Goal: Check status: Check status

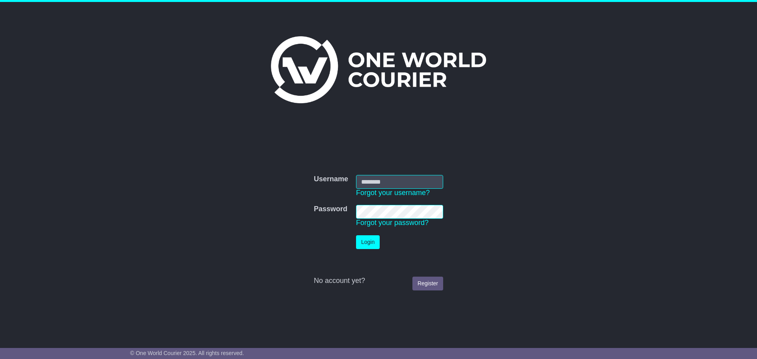
type input "**********"
click at [391, 245] on td "Login" at bounding box center [399, 243] width 95 height 22
click at [370, 238] on button "Login" at bounding box center [368, 242] width 24 height 14
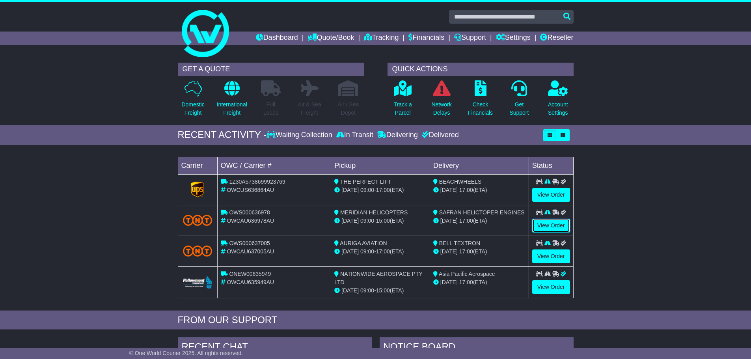
click at [554, 225] on link "View Order" at bounding box center [552, 226] width 38 height 14
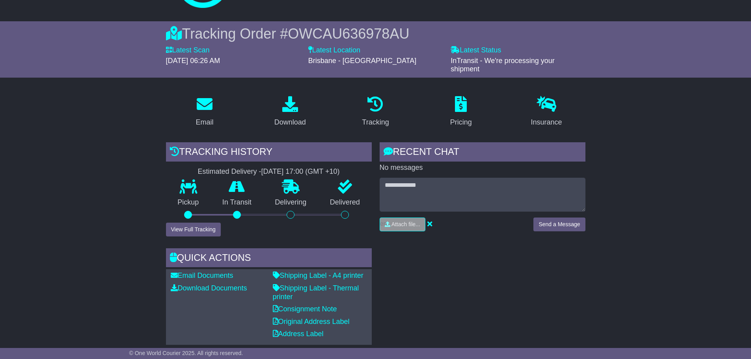
scroll to position [79, 0]
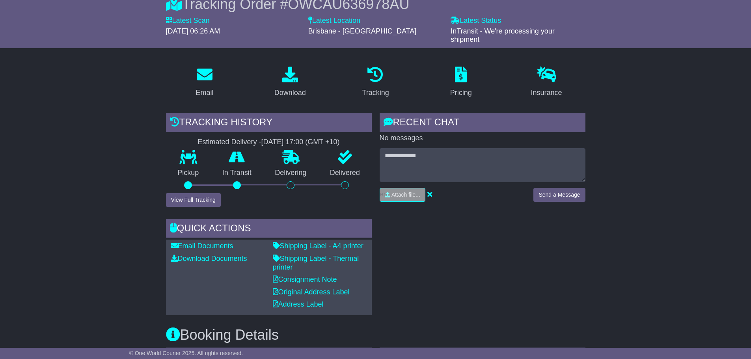
click at [202, 208] on div "Tracking history Estimated Delivery - 27 Aug 2025 - 17:00 (GMT +10) Pickup In T…" at bounding box center [269, 214] width 214 height 203
click at [202, 202] on button "View Full Tracking" at bounding box center [193, 200] width 55 height 14
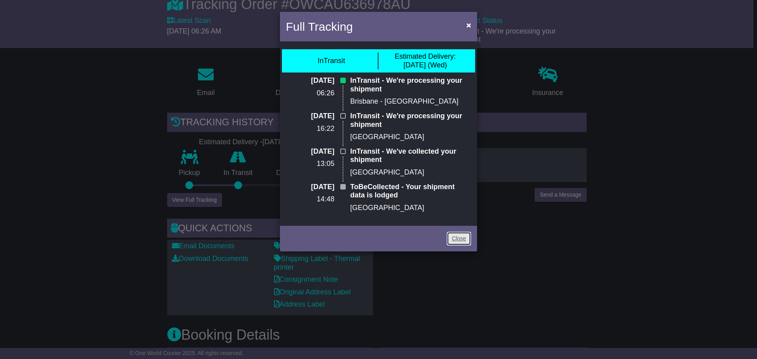
click at [461, 237] on link "Close" at bounding box center [459, 239] width 24 height 14
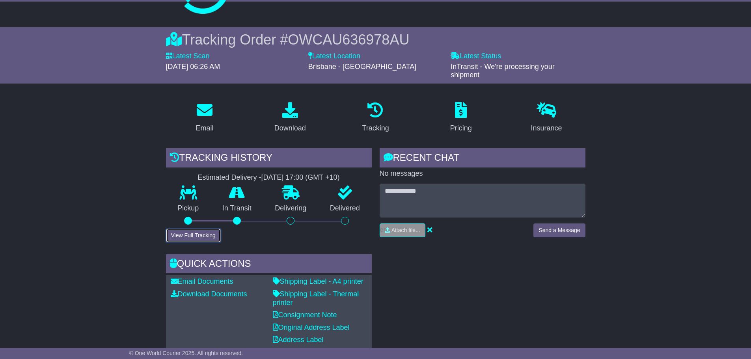
scroll to position [0, 0]
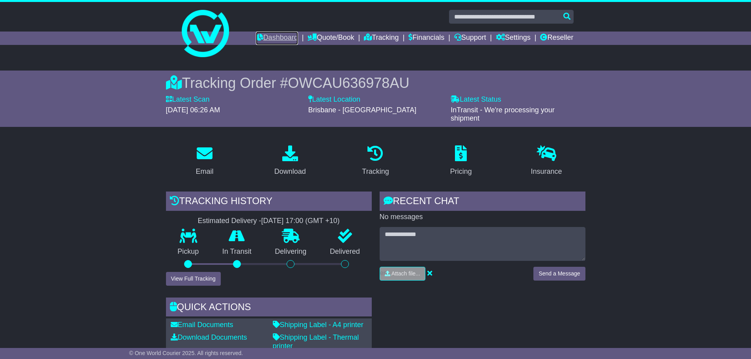
click at [264, 39] on link "Dashboard" at bounding box center [277, 38] width 42 height 13
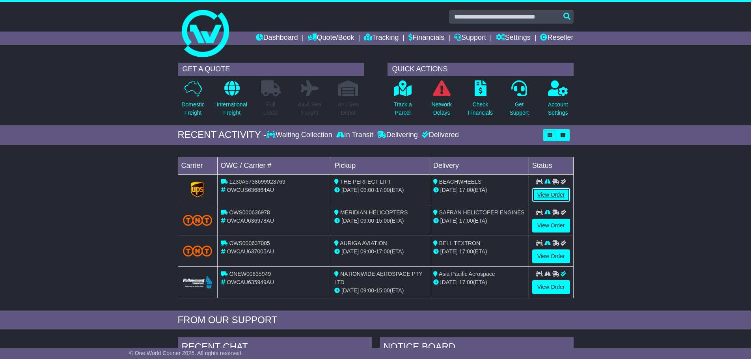
click at [546, 196] on link "View Order" at bounding box center [552, 195] width 38 height 14
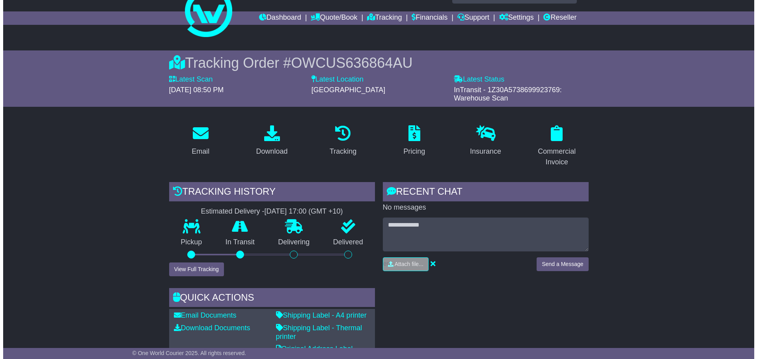
scroll to position [39, 0]
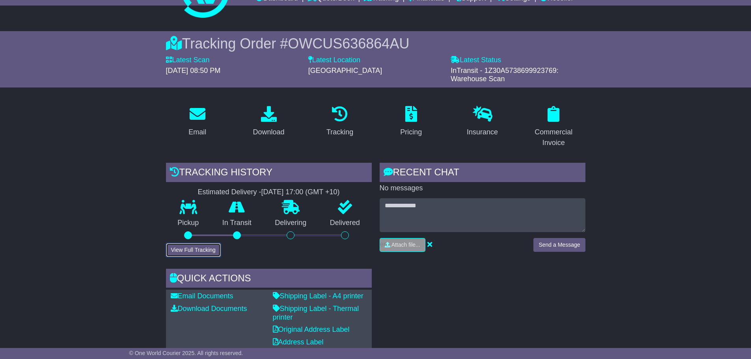
click at [196, 251] on button "View Full Tracking" at bounding box center [193, 250] width 55 height 14
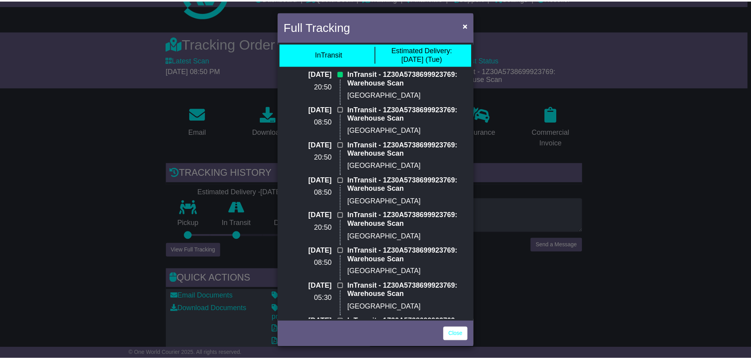
scroll to position [0, 0]
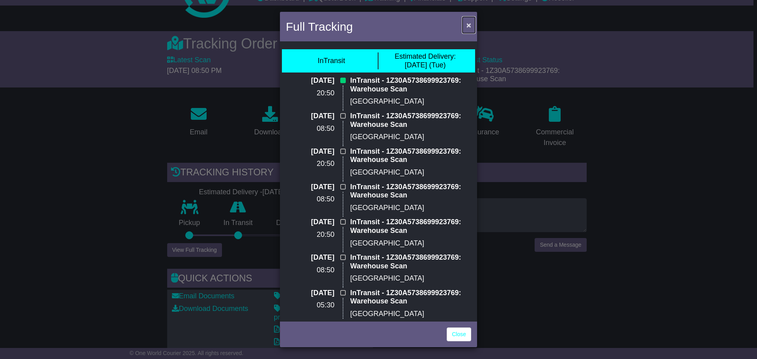
click at [466, 24] on button "×" at bounding box center [469, 25] width 13 height 16
